Goal: Task Accomplishment & Management: Use online tool/utility

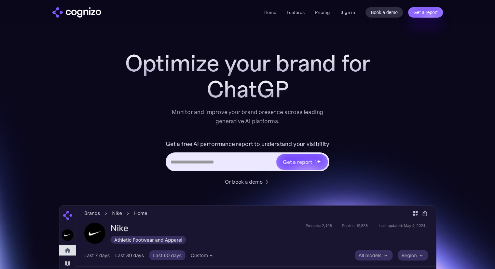
click at [345, 11] on link "Sign in" at bounding box center [347, 12] width 15 height 8
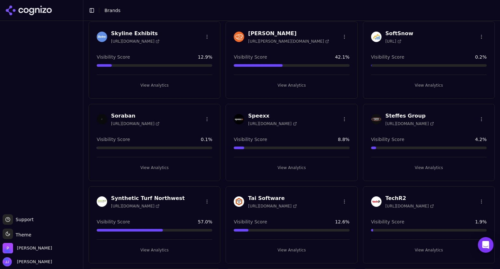
scroll to position [1922, 0]
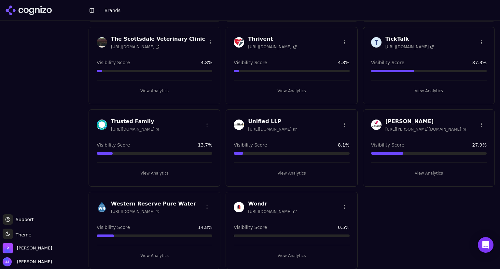
click at [156, 200] on h3 "Western Reserve Pure Water" at bounding box center [153, 204] width 85 height 8
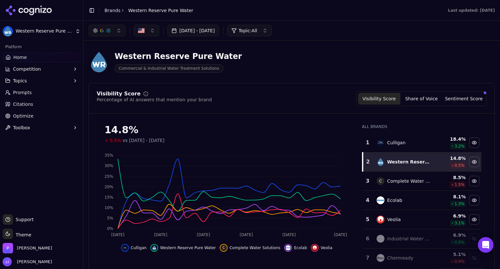
click at [30, 128] on button "Toolbox" at bounding box center [42, 127] width 78 height 10
click at [22, 148] on span "View All" at bounding box center [41, 148] width 57 height 7
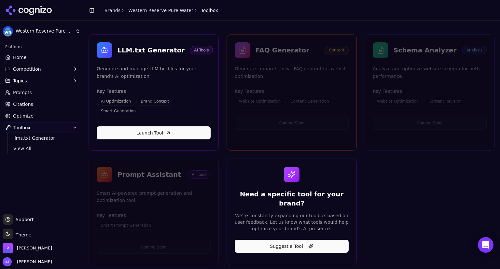
click at [17, 113] on span "Optimize" at bounding box center [23, 116] width 20 height 7
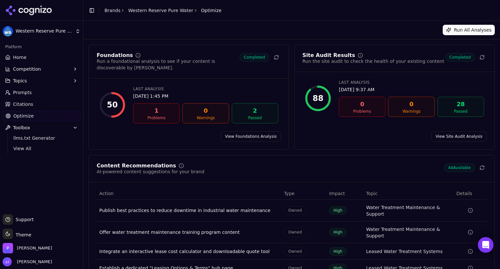
click at [154, 106] on div "1" at bounding box center [156, 110] width 41 height 9
click at [261, 131] on link "View Foundations Analysis" at bounding box center [251, 136] width 60 height 10
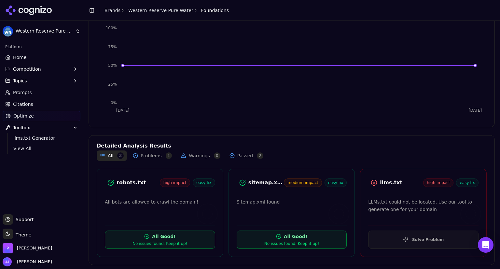
scroll to position [95, 0]
